Goal: Task Accomplishment & Management: Manage account settings

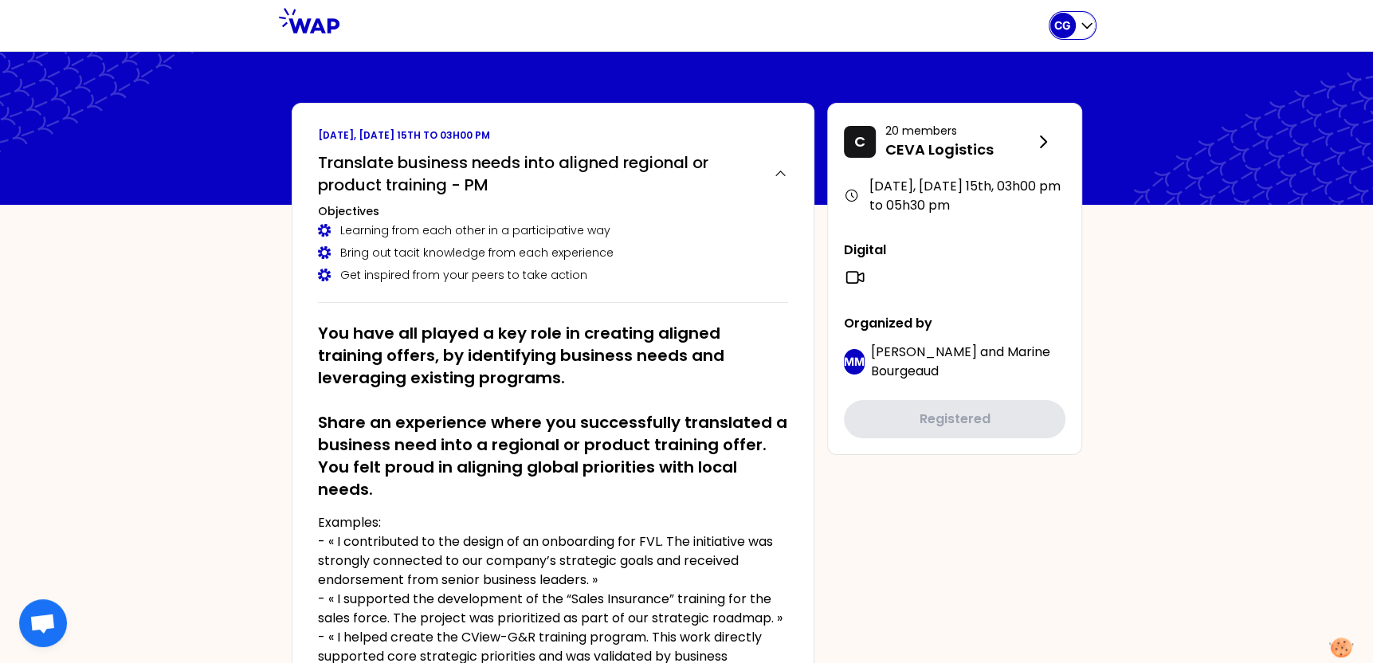
click at [1075, 21] on div "CG" at bounding box center [1072, 25] width 45 height 25
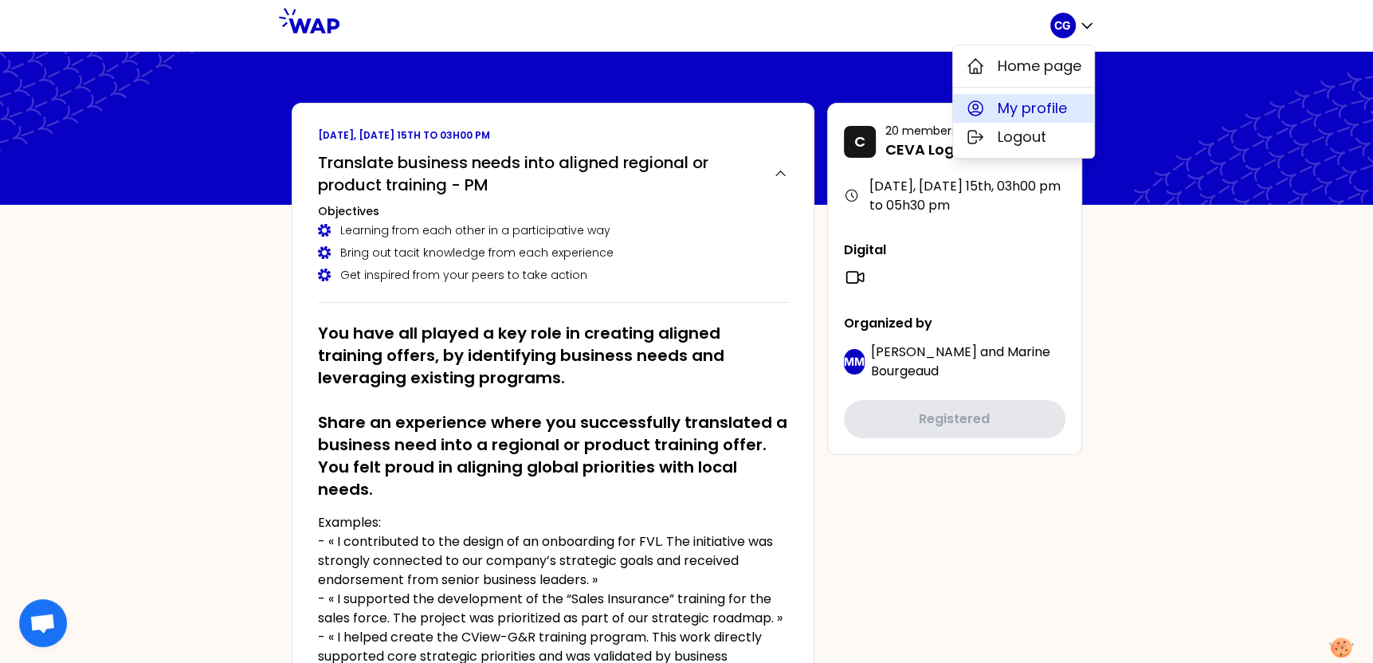
click at [1055, 104] on span "My profile" at bounding box center [1032, 108] width 69 height 22
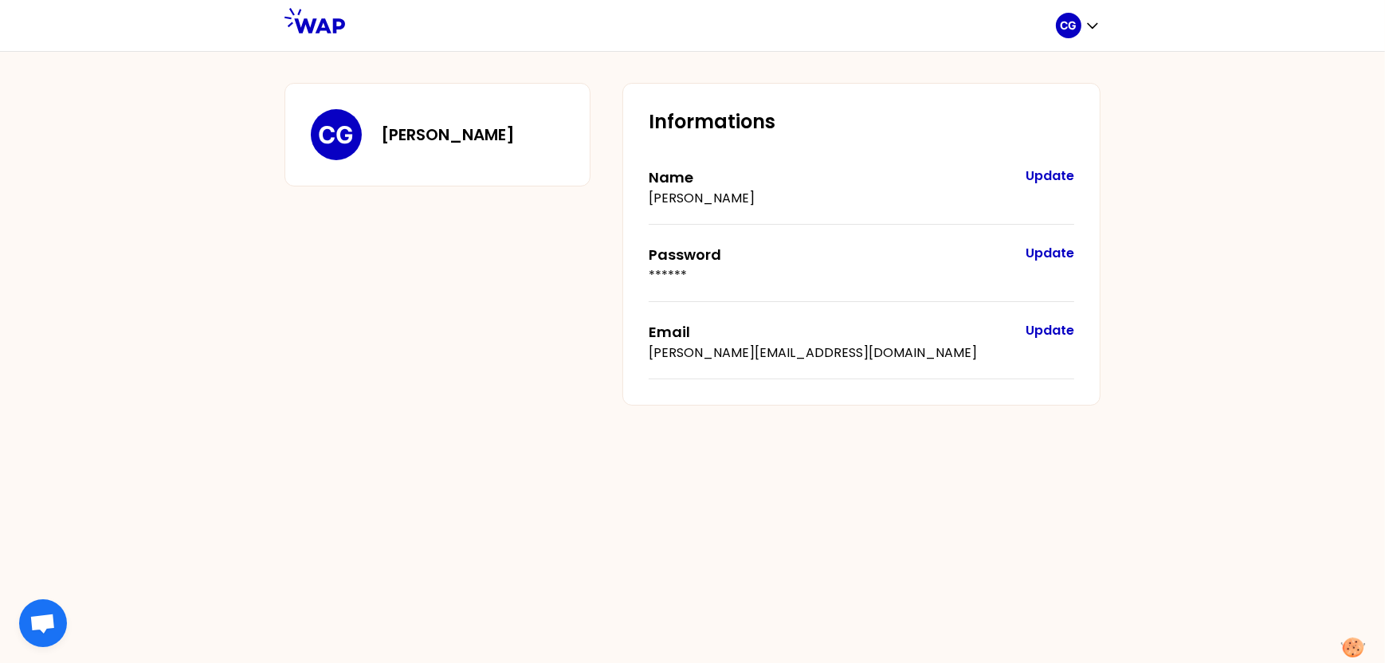
click at [654, 276] on p "******" at bounding box center [829, 275] width 361 height 19
click at [1056, 251] on button "Update" at bounding box center [1049, 253] width 49 height 19
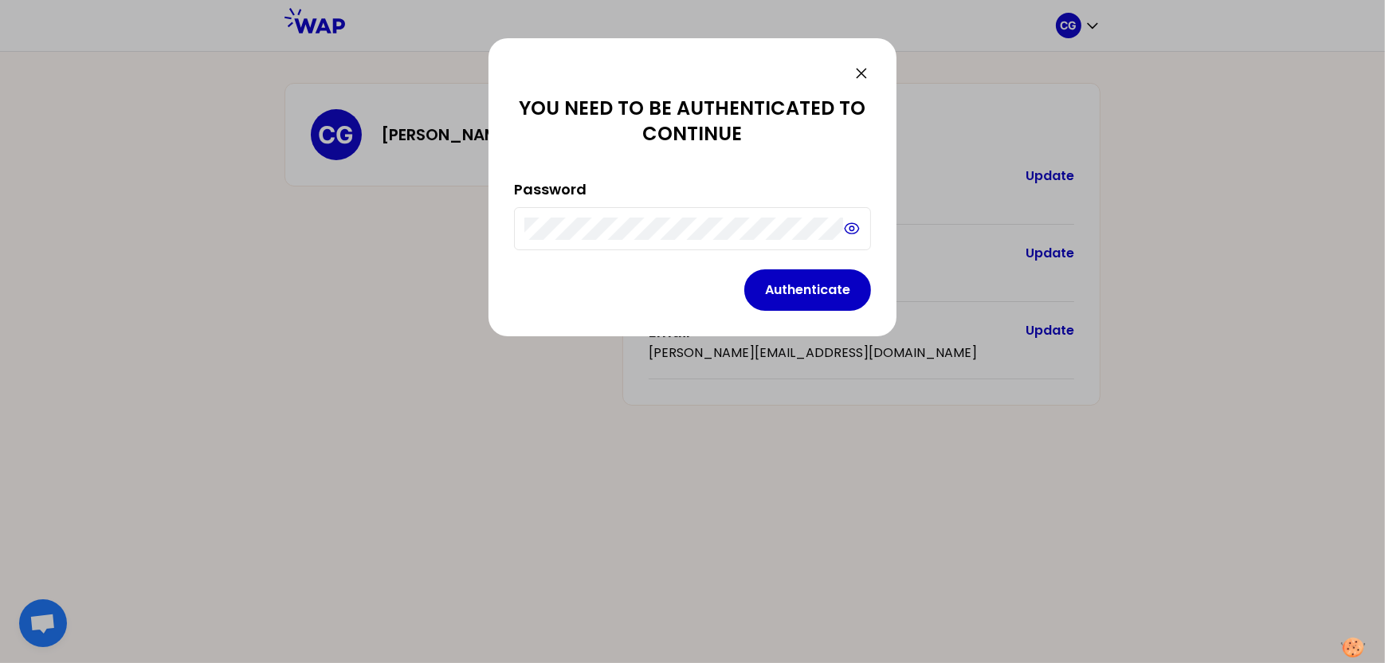
click at [846, 226] on icon at bounding box center [852, 228] width 18 height 19
click at [865, 73] on icon at bounding box center [861, 73] width 19 height 19
